Goal: Task Accomplishment & Management: Complete application form

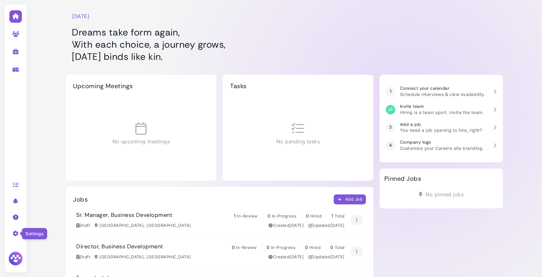
click at [15, 236] on icon at bounding box center [15, 234] width 7 height 6
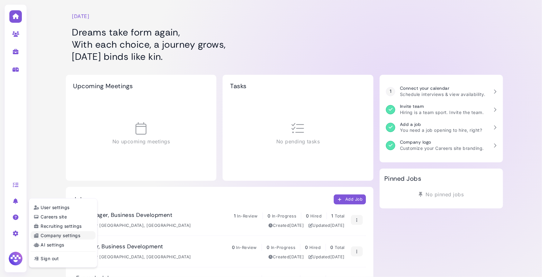
click at [54, 235] on link "Company settings" at bounding box center [63, 236] width 65 height 8
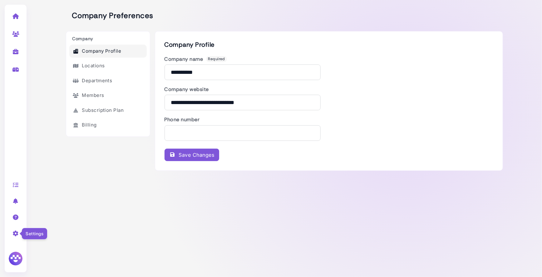
click at [16, 231] on icon at bounding box center [15, 234] width 7 height 6
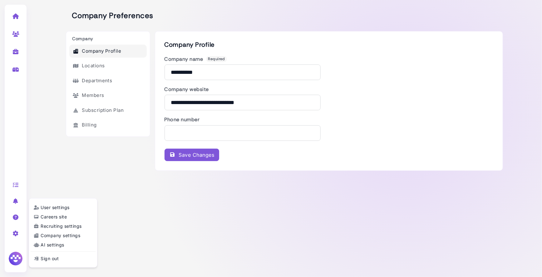
click at [43, 260] on link "Sign out" at bounding box center [63, 259] width 65 height 8
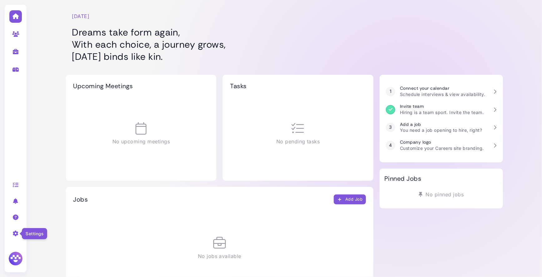
click at [18, 235] on icon at bounding box center [15, 234] width 7 height 6
click at [44, 239] on link "Company settings" at bounding box center [63, 236] width 65 height 8
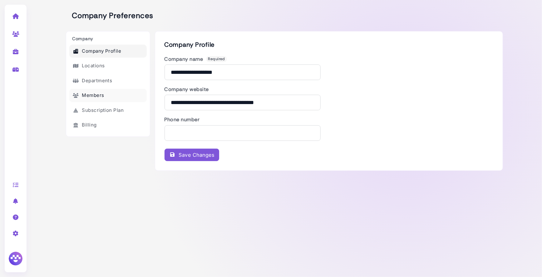
click at [109, 99] on link "Members" at bounding box center [107, 95] width 77 height 13
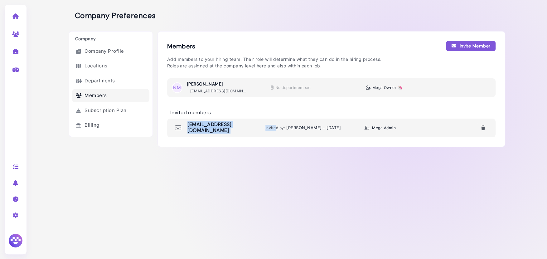
drag, startPoint x: 276, startPoint y: 127, endPoint x: 188, endPoint y: 127, distance: 88.3
click at [188, 127] on div "[EMAIL_ADDRESS][DOMAIN_NAME] Invited by: [PERSON_NAME] - [DATE] Mega Admin" at bounding box center [331, 128] width 329 height 19
click at [313, 157] on div "Members Invite Member Add members to your hiring team. Their role will determin…" at bounding box center [332, 142] width 348 height 222
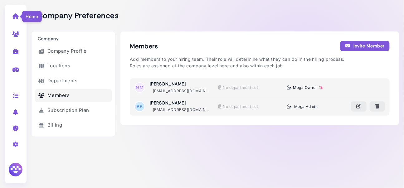
click at [17, 18] on icon at bounding box center [15, 16] width 7 height 6
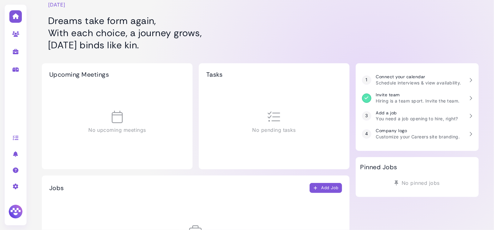
scroll to position [11, 0]
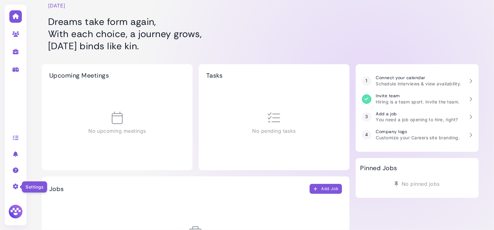
click at [15, 187] on icon at bounding box center [15, 187] width 7 height 6
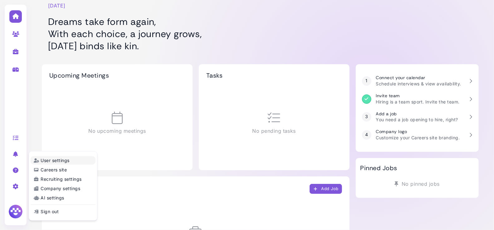
click at [60, 161] on link "User settings" at bounding box center [63, 160] width 65 height 8
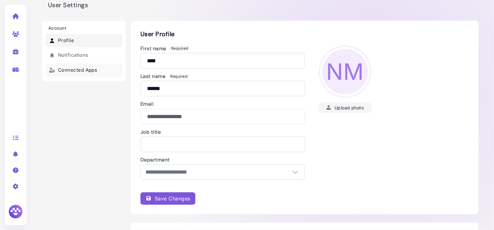
click at [93, 70] on link "Connected Apps" at bounding box center [83, 70] width 77 height 13
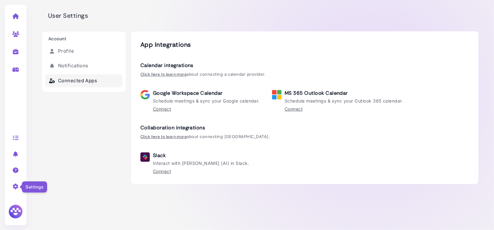
click at [17, 187] on icon at bounding box center [15, 187] width 7 height 6
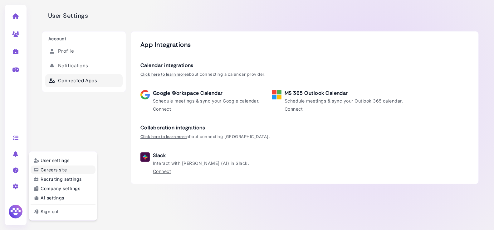
click at [58, 172] on link "Careers site" at bounding box center [63, 170] width 65 height 8
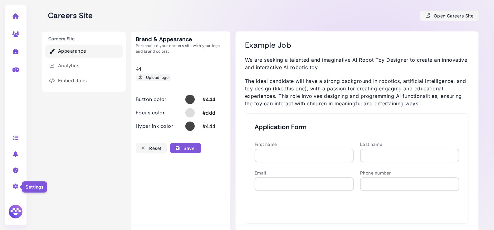
click at [17, 188] on icon at bounding box center [15, 187] width 7 height 6
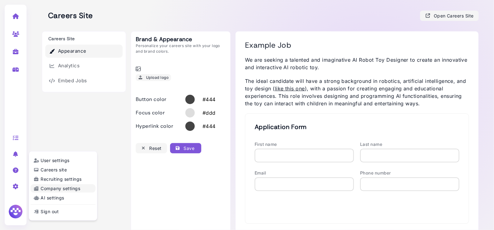
click at [61, 189] on link "Company settings" at bounding box center [63, 188] width 65 height 8
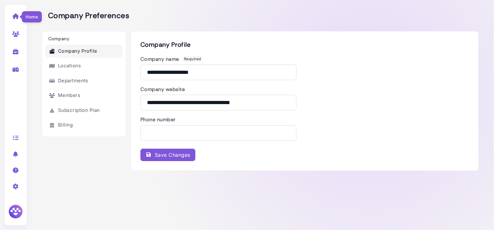
click at [17, 19] on icon at bounding box center [15, 16] width 7 height 6
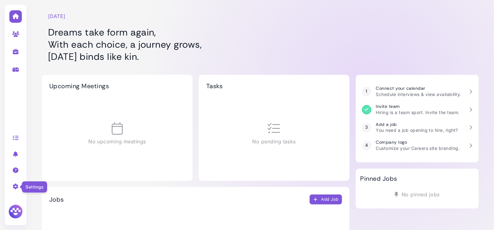
click at [15, 188] on icon at bounding box center [15, 187] width 7 height 6
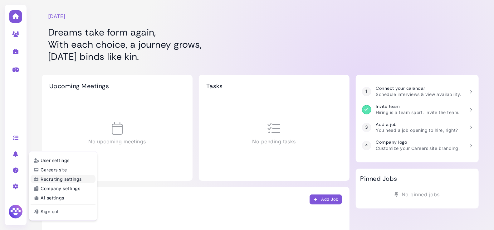
click at [59, 179] on link "Recruiting settings" at bounding box center [63, 179] width 65 height 8
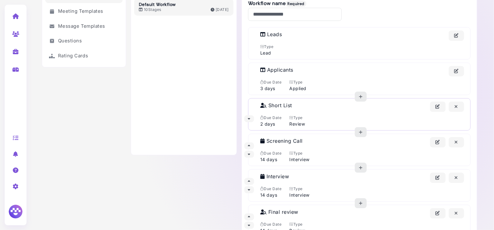
scroll to position [56, 0]
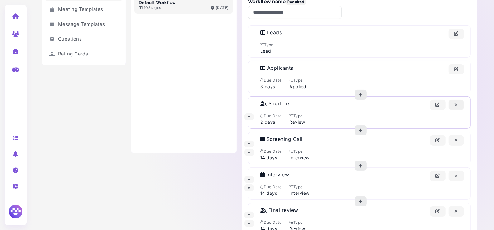
click at [457, 104] on icon "button" at bounding box center [457, 105] width 6 height 7
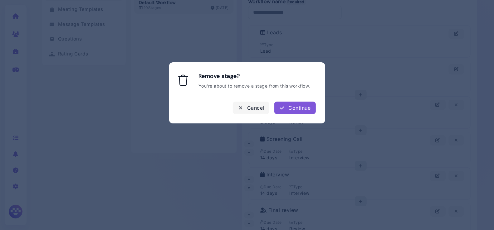
click at [301, 106] on div "Continue" at bounding box center [295, 107] width 32 height 7
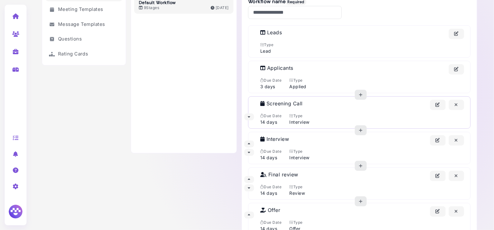
scroll to position [72, 0]
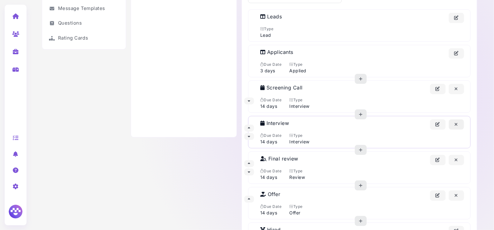
click at [457, 123] on icon "button" at bounding box center [457, 124] width 6 height 7
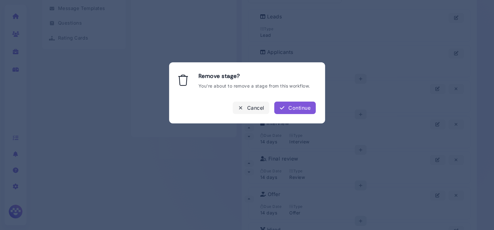
click at [305, 108] on div "Continue" at bounding box center [295, 107] width 32 height 7
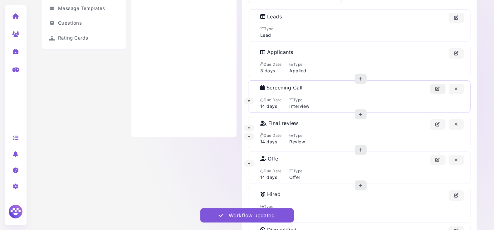
click at [439, 87] on icon "button" at bounding box center [438, 89] width 6 height 7
select select "*********"
select select "**"
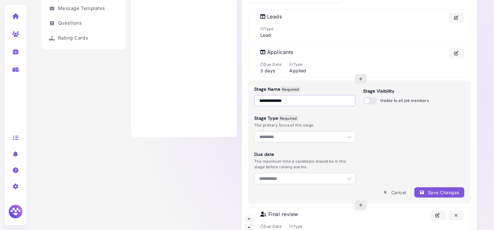
drag, startPoint x: 302, startPoint y: 99, endPoint x: 247, endPoint y: 97, distance: 55.6
click at [247, 97] on div "**********" at bounding box center [360, 174] width 236 height 430
type input "**********"
click at [442, 191] on div "Save Changes" at bounding box center [439, 192] width 40 height 7
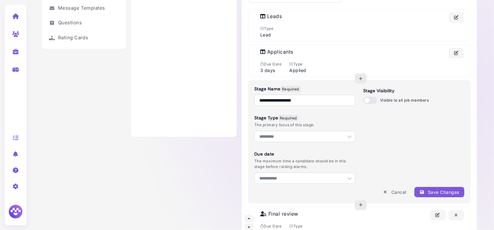
select select
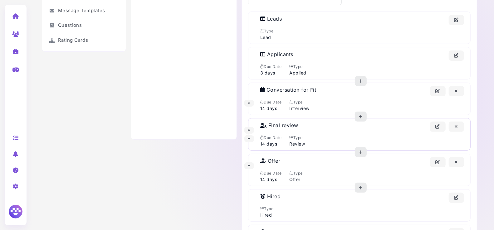
scroll to position [70, 0]
click at [459, 159] on icon "button" at bounding box center [457, 162] width 6 height 7
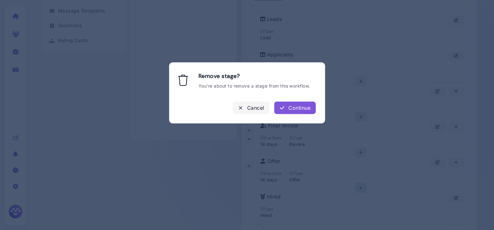
click at [298, 108] on div "Continue" at bounding box center [295, 107] width 32 height 7
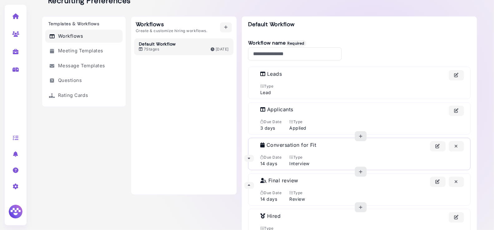
scroll to position [15, 0]
click at [321, 152] on div "Conversation for Fit Due Date 14 days Type Interview" at bounding box center [362, 155] width 204 height 26
select select "*********"
select select "**"
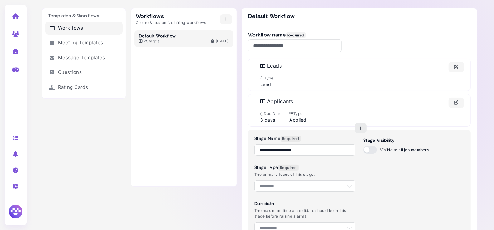
scroll to position [23, 0]
click at [89, 45] on link "Meeting Templates" at bounding box center [83, 43] width 77 height 13
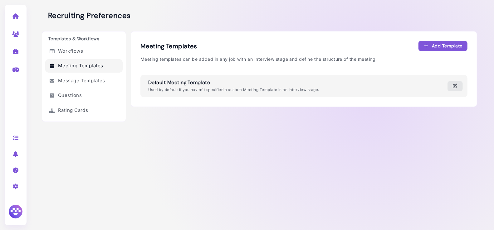
click at [455, 86] on icon "button" at bounding box center [456, 86] width 6 height 7
select select "**"
select select "*****"
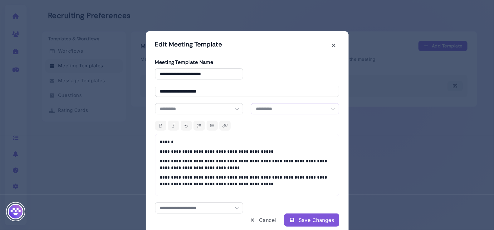
click at [282, 110] on select "**********" at bounding box center [295, 108] width 88 height 11
drag, startPoint x: 333, startPoint y: 45, endPoint x: 333, endPoint y: 49, distance: 3.8
click at [333, 45] on icon at bounding box center [333, 45] width 4 height 7
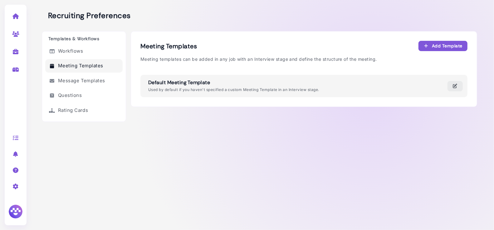
click at [445, 47] on div "Add Template" at bounding box center [443, 46] width 39 height 7
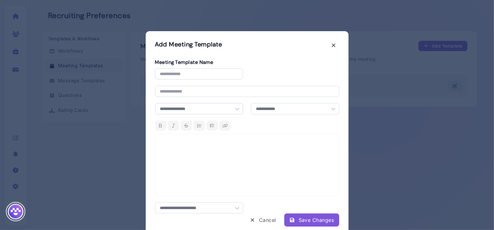
click at [220, 108] on select "**********" at bounding box center [199, 108] width 88 height 11
click at [301, 108] on select "**********" at bounding box center [295, 108] width 88 height 11
click at [335, 44] on icon at bounding box center [333, 45] width 4 height 7
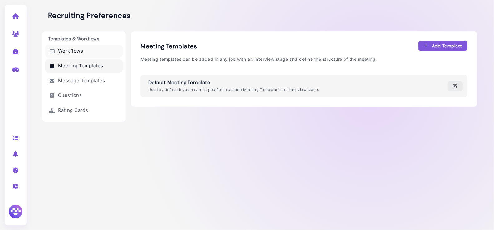
click at [92, 53] on link "Workflows" at bounding box center [83, 51] width 77 height 13
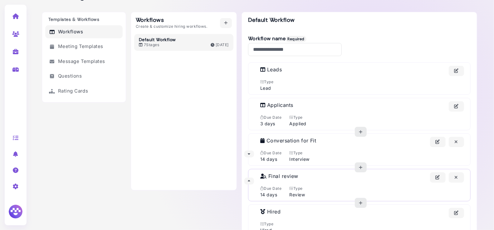
scroll to position [21, 0]
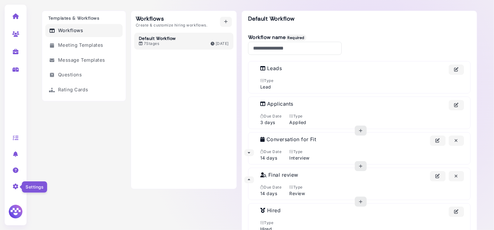
click at [16, 187] on icon at bounding box center [15, 187] width 7 height 6
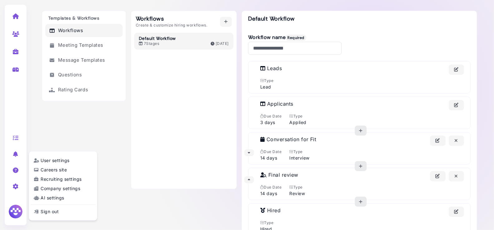
click at [112, 205] on div "Templates & Workflows Workflows Meeting Templates Message Templates Questions R…" at bounding box center [84, 165] width 84 height 309
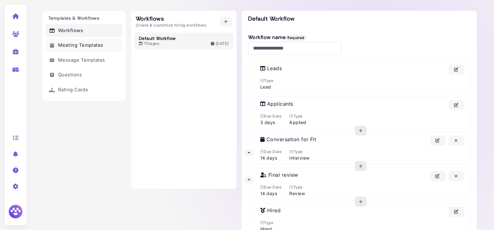
click at [77, 47] on link "Meeting Templates" at bounding box center [83, 45] width 77 height 13
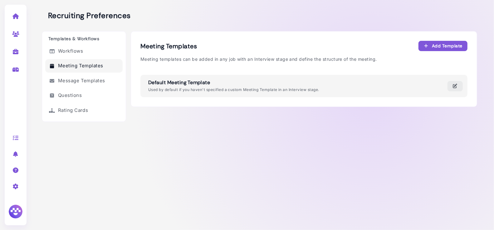
click at [440, 45] on div "Add Template" at bounding box center [443, 46] width 39 height 7
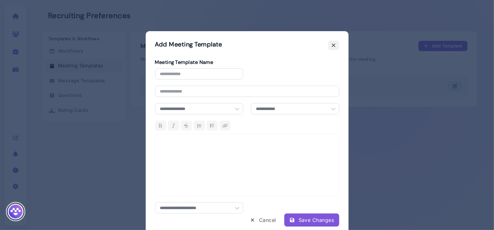
click at [335, 46] on icon at bounding box center [333, 45] width 4 height 7
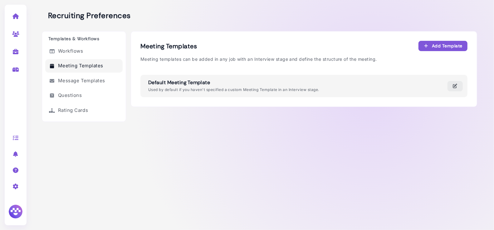
click at [169, 141] on div "Meeting Templates Add Template Meeting templates can be added in any job with a…" at bounding box center [304, 127] width 346 height 193
click at [104, 133] on div "Templates & Workflows Workflows Meeting Templates Message Templates Questions R…" at bounding box center [84, 130] width 84 height 199
click at [17, 17] on icon at bounding box center [15, 16] width 7 height 6
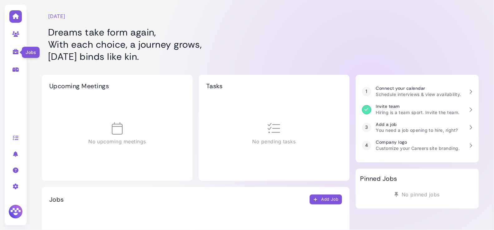
click at [13, 52] on icon at bounding box center [15, 52] width 7 height 6
select select "**********"
select select "**"
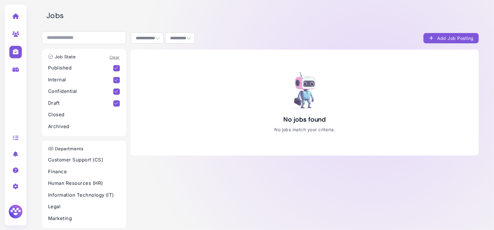
click at [451, 38] on div "Add Job Posting" at bounding box center [451, 38] width 45 height 7
select select "********"
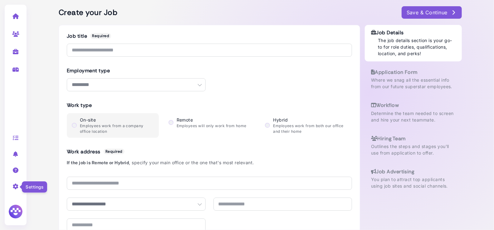
click at [15, 185] on icon at bounding box center [15, 187] width 7 height 6
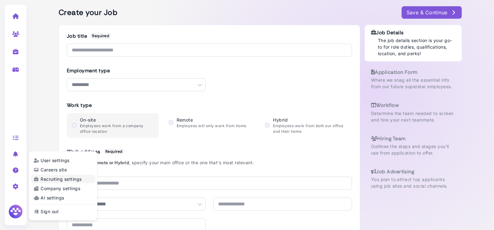
click at [57, 179] on link "Recruiting settings" at bounding box center [63, 179] width 65 height 8
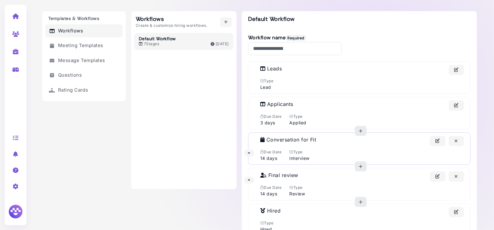
scroll to position [25, 0]
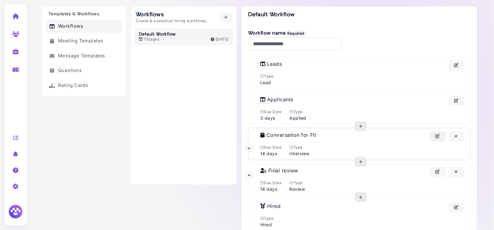
click at [440, 133] on icon "button" at bounding box center [438, 136] width 6 height 7
select select "*********"
select select "**"
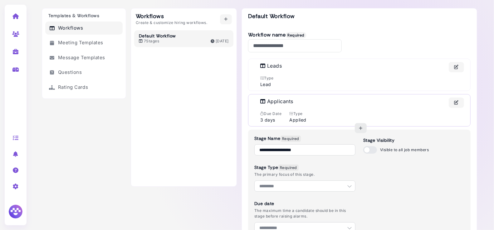
scroll to position [22, 0]
click at [77, 44] on link "Meeting Templates" at bounding box center [83, 43] width 77 height 13
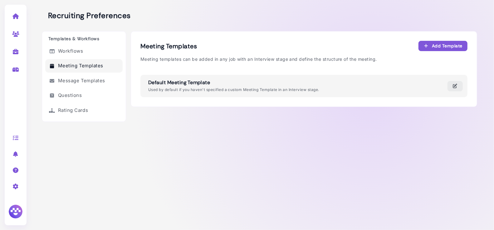
click at [446, 47] on div "Add Template" at bounding box center [443, 46] width 39 height 7
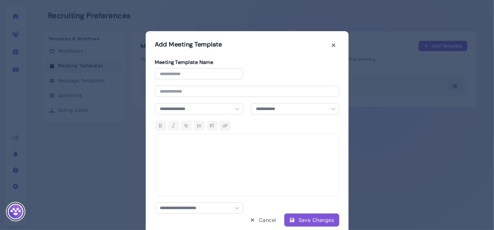
drag, startPoint x: 166, startPoint y: 144, endPoint x: 187, endPoint y: 161, distance: 26.8
click at [187, 161] on div at bounding box center [247, 165] width 184 height 62
click at [334, 44] on icon at bounding box center [333, 45] width 4 height 7
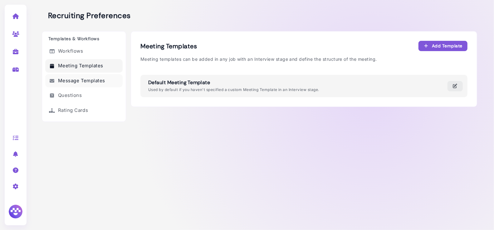
click at [94, 81] on link "Message Templates" at bounding box center [83, 80] width 77 height 13
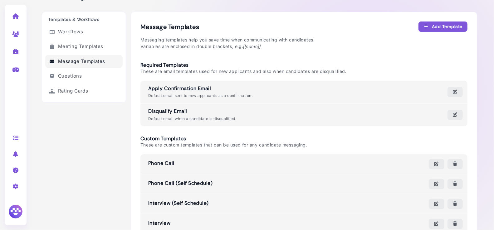
scroll to position [12, 0]
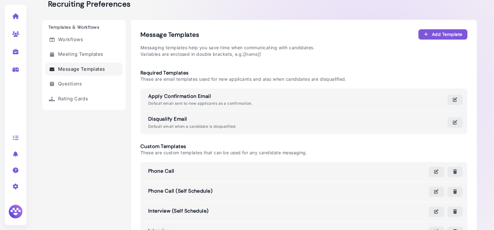
click at [448, 36] on div "Add Template" at bounding box center [443, 34] width 39 height 7
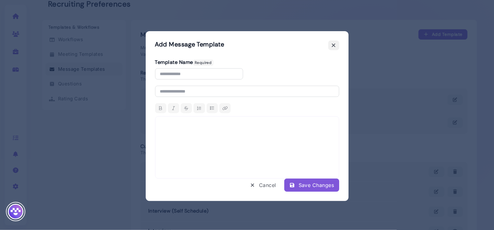
click at [334, 46] on icon at bounding box center [333, 45] width 4 height 7
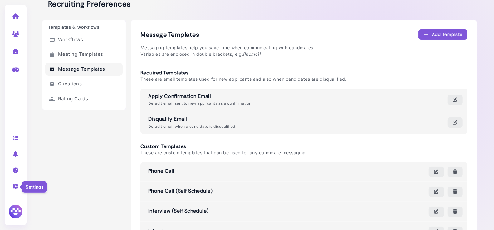
click at [15, 187] on icon at bounding box center [15, 187] width 7 height 6
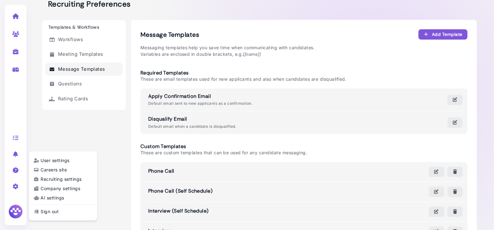
click at [53, 180] on link "Recruiting settings" at bounding box center [63, 179] width 65 height 8
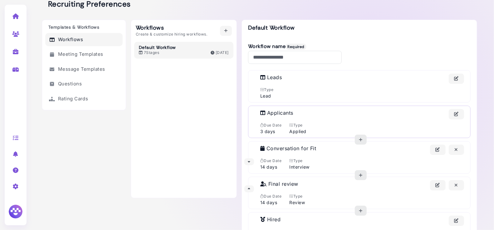
scroll to position [45, 0]
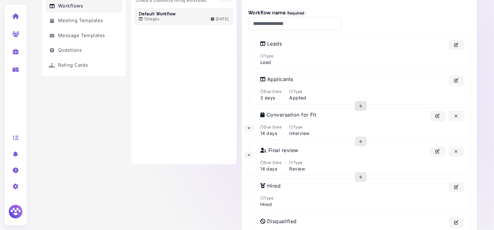
click at [361, 104] on icon "button" at bounding box center [360, 106] width 5 height 7
select select "*"
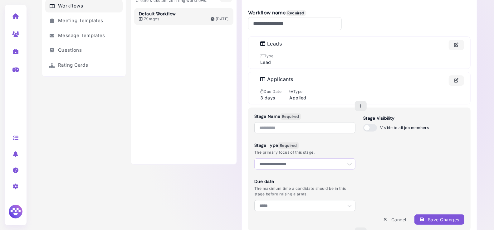
click at [310, 165] on select "**********" at bounding box center [304, 164] width 101 height 11
select select "*****"
click at [254, 159] on select "**********" at bounding box center [304, 164] width 101 height 11
click at [280, 129] on input "text" at bounding box center [304, 127] width 101 height 11
type input "**********"
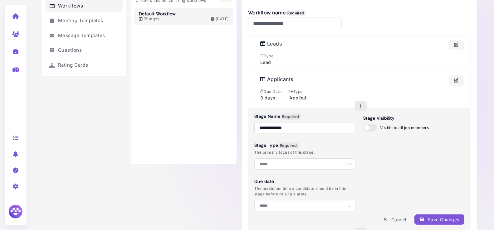
click at [453, 217] on div "Save Changes" at bounding box center [439, 220] width 40 height 7
select select
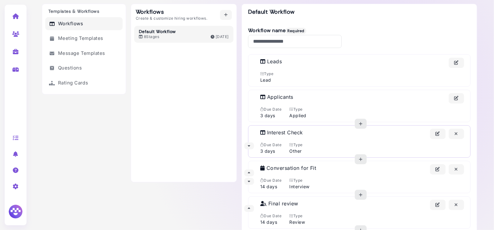
scroll to position [29, 0]
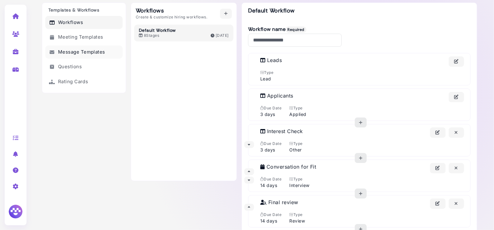
click at [86, 51] on link "Message Templates" at bounding box center [83, 52] width 77 height 13
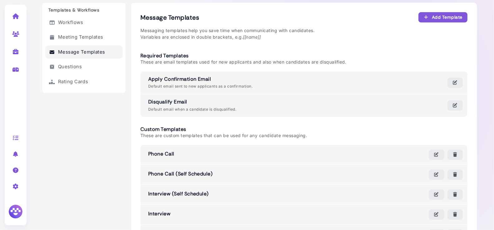
click at [445, 21] on button "Add Template" at bounding box center [443, 17] width 49 height 10
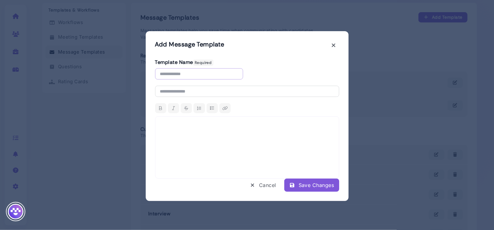
click at [198, 74] on input "text" at bounding box center [199, 73] width 88 height 11
drag, startPoint x: 174, startPoint y: 90, endPoint x: 174, endPoint y: 94, distance: 3.7
click at [174, 91] on input "text" at bounding box center [247, 91] width 184 height 11
click at [168, 136] on div at bounding box center [247, 147] width 184 height 62
click at [333, 45] on icon at bounding box center [333, 45] width 4 height 7
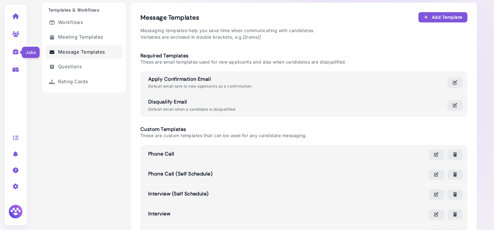
click at [14, 52] on icon at bounding box center [15, 52] width 7 height 6
select select "**********"
select select "**"
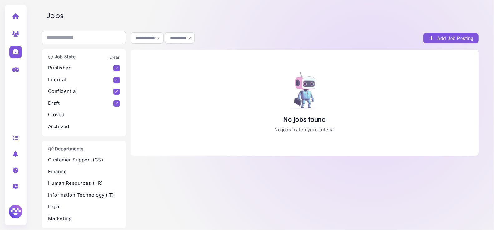
click at [449, 41] on div "Add Job Posting" at bounding box center [451, 38] width 45 height 7
select select "********"
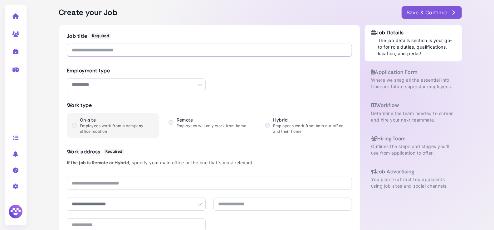
click at [103, 48] on input "text" at bounding box center [209, 50] width 285 height 13
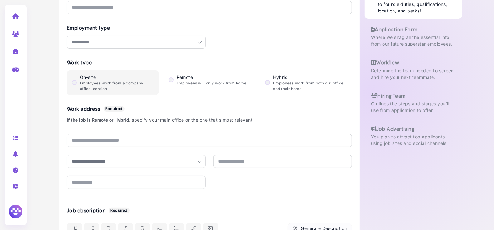
scroll to position [42, 0]
drag, startPoint x: 236, startPoint y: 164, endPoint x: 97, endPoint y: 152, distance: 140.0
click at [232, 164] on input "text" at bounding box center [282, 162] width 139 height 13
click at [232, 163] on input "text" at bounding box center [282, 162] width 139 height 13
click at [255, 184] on div at bounding box center [209, 185] width 285 height 16
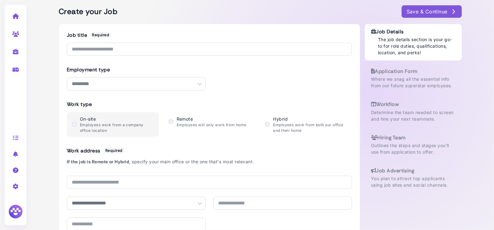
scroll to position [0, 0]
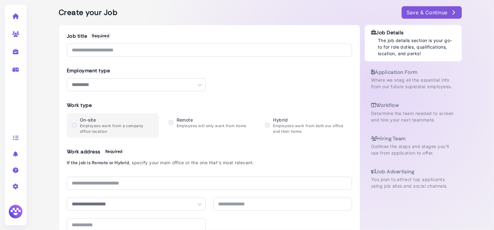
click at [372, 188] on p "You plan to attract top applicants using job sites and social channels." at bounding box center [413, 182] width 85 height 13
click at [16, 171] on icon at bounding box center [15, 171] width 7 height 6
click at [81, 182] on link "Chat with Support" at bounding box center [63, 180] width 65 height 8
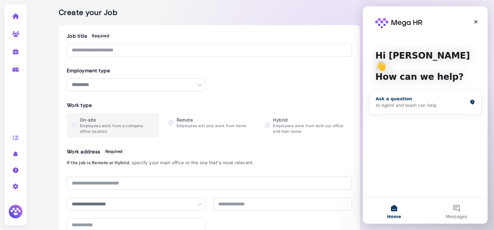
click at [399, 102] on div "AI Agent and team can help" at bounding box center [421, 105] width 92 height 7
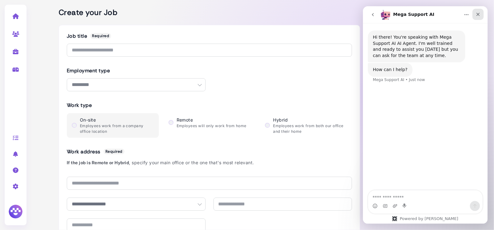
click at [479, 13] on icon "Close" at bounding box center [477, 14] width 5 height 5
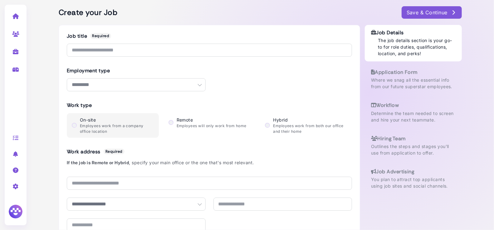
click at [46, 150] on div "**********" at bounding box center [262, 115] width 463 height 230
